Goal: Transaction & Acquisition: Purchase product/service

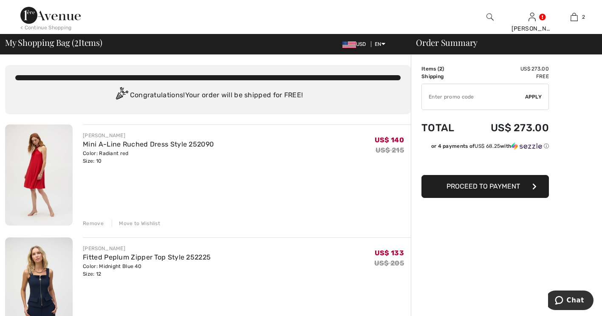
click at [44, 171] on img at bounding box center [39, 174] width 68 height 101
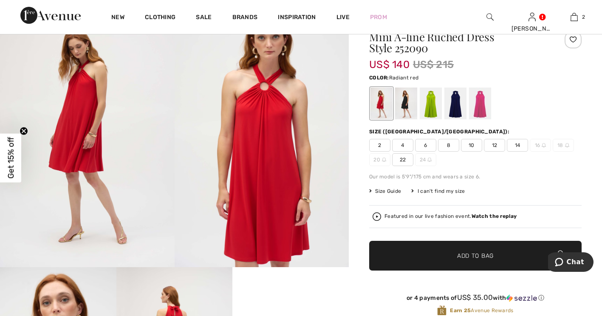
scroll to position [82, 0]
click at [404, 104] on div at bounding box center [406, 103] width 22 height 32
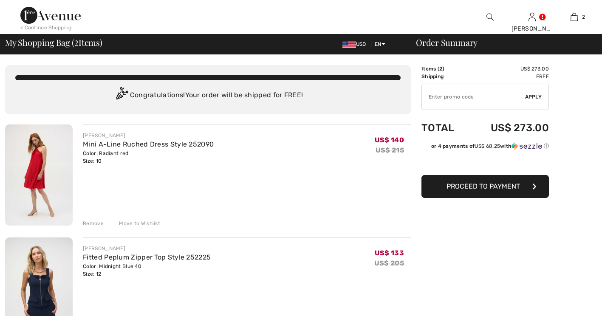
click at [294, 269] on div "JOSEPH RIBKOFF Fitted Peplum Zipper Top Style 252225 Color: Midnight Blue 40 Si…" at bounding box center [247, 261] width 328 height 33
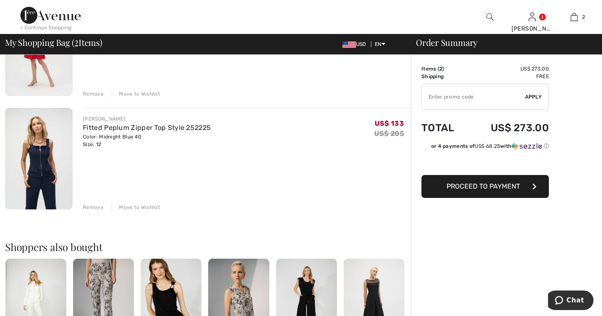
scroll to position [145, 0]
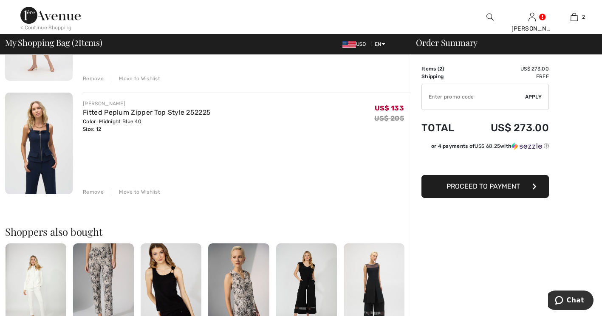
click at [46, 150] on img at bounding box center [39, 143] width 68 height 101
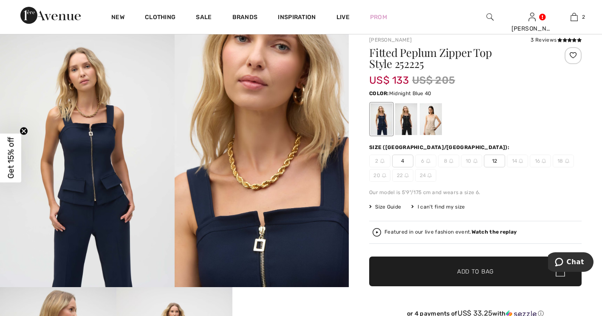
scroll to position [42, 0]
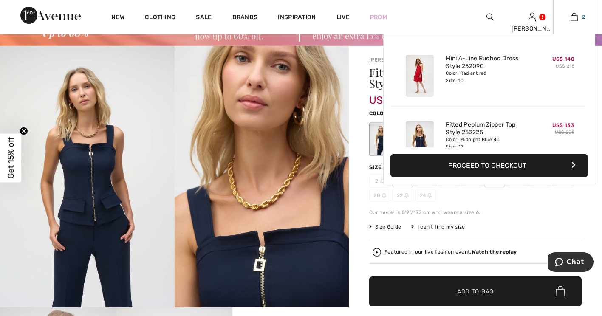
click at [575, 17] on img at bounding box center [573, 17] width 7 height 10
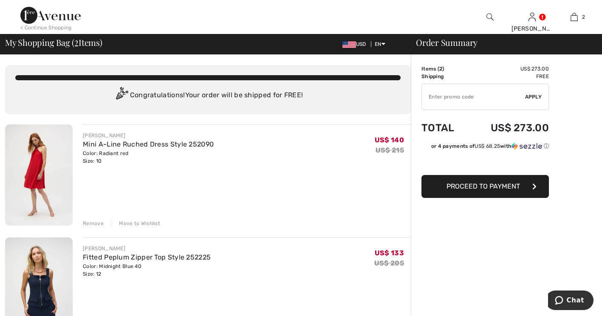
click at [90, 223] on div "Remove" at bounding box center [93, 224] width 21 height 8
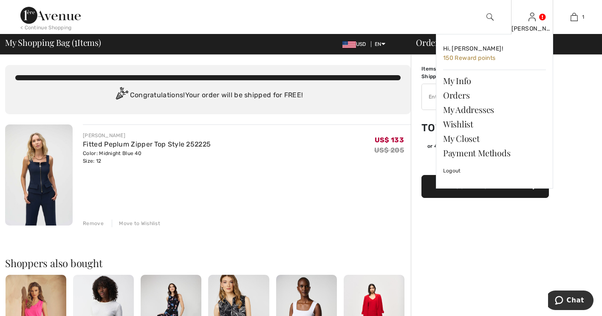
click at [532, 17] on img at bounding box center [531, 17] width 7 height 10
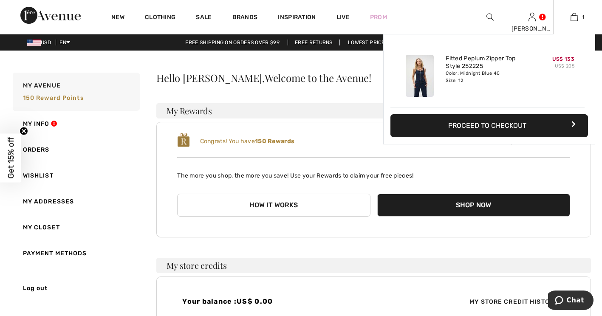
click at [508, 127] on button "Proceed to Checkout" at bounding box center [489, 125] width 198 height 23
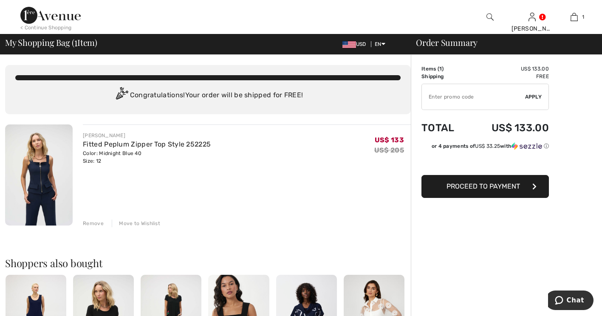
click at [506, 183] on span "Proceed to Payment" at bounding box center [482, 186] width 73 height 8
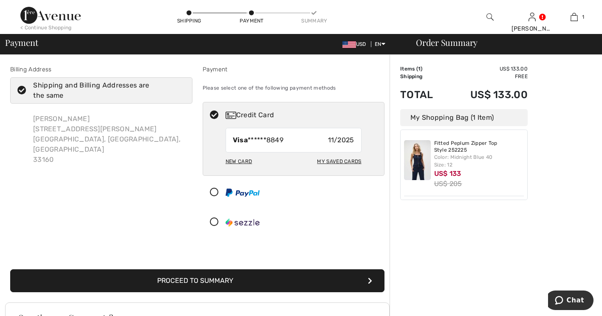
click at [341, 161] on div "My Saved Cards" at bounding box center [339, 161] width 44 height 14
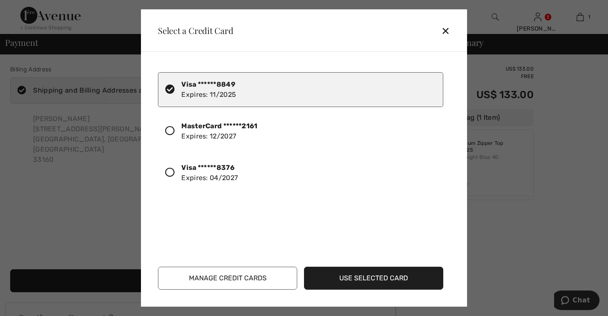
click at [447, 32] on div "✕" at bounding box center [449, 31] width 16 height 18
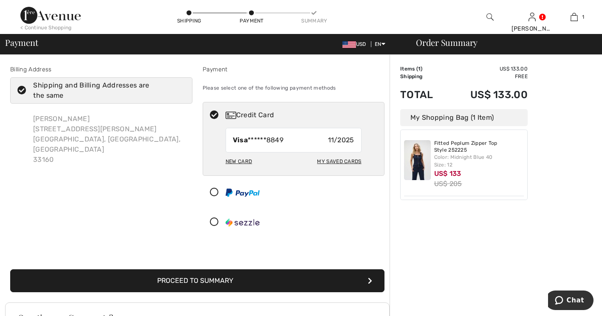
click at [231, 158] on div "New Card" at bounding box center [239, 161] width 26 height 14
radio input "true"
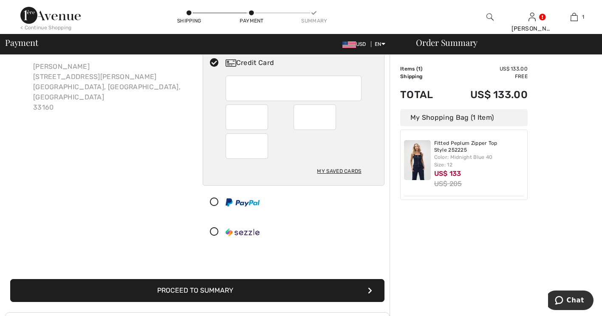
scroll to position [127, 0]
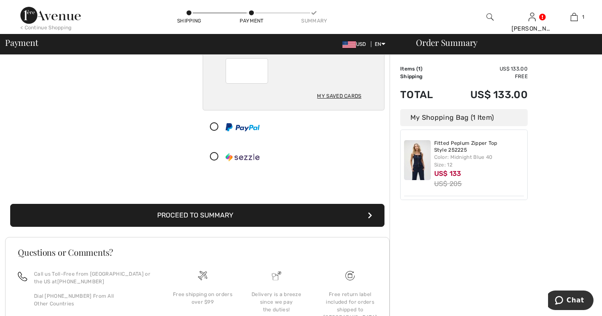
click at [213, 217] on button "Proceed to Summary" at bounding box center [197, 215] width 374 height 23
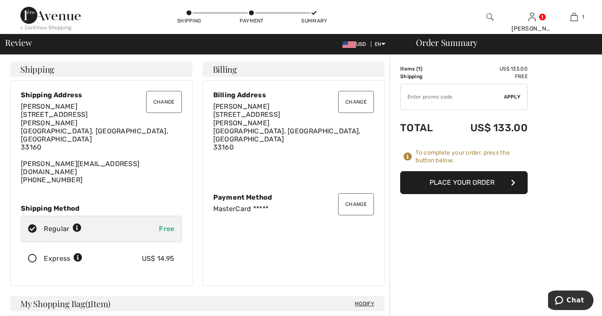
click at [465, 184] on button "Place Your Order" at bounding box center [463, 182] width 127 height 23
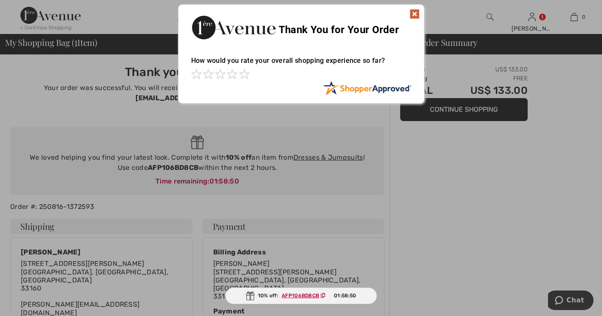
click at [300, 296] on ins "AFP106BD8CB" at bounding box center [300, 296] width 37 height 6
click at [251, 293] on img at bounding box center [250, 295] width 8 height 9
click at [411, 11] on img at bounding box center [414, 14] width 10 height 10
